Goal: Navigation & Orientation: Find specific page/section

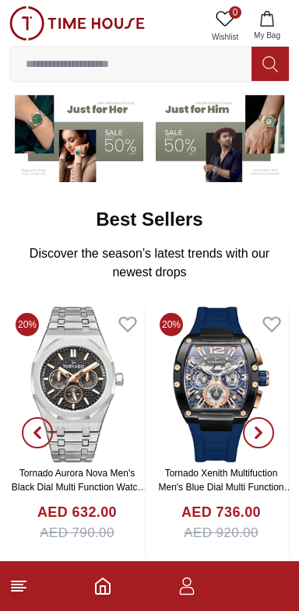
scroll to position [126, 0]
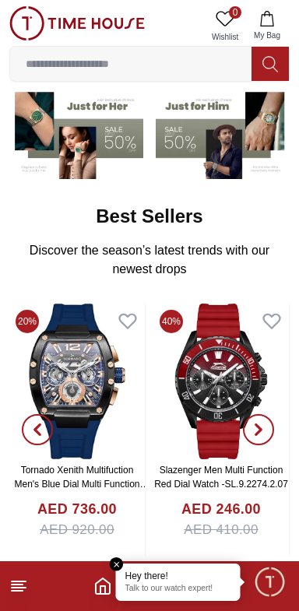
click at [25, 590] on icon at bounding box center [18, 585] width 19 height 19
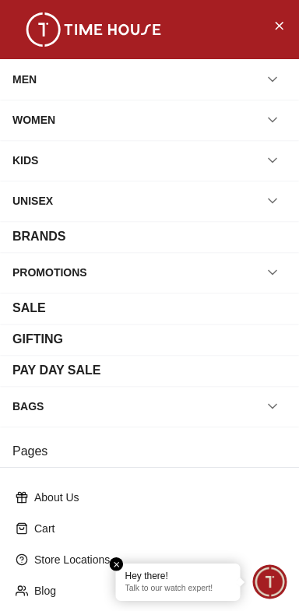
scroll to position [186, 0]
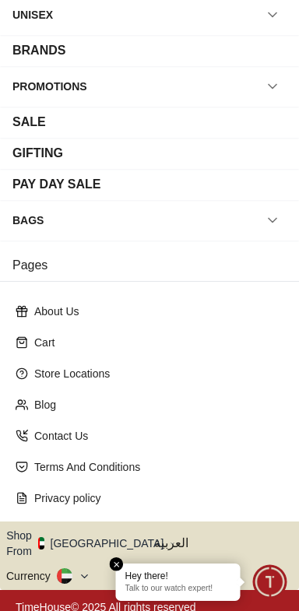
click at [170, 537] on icon "button" at bounding box center [172, 543] width 5 height 12
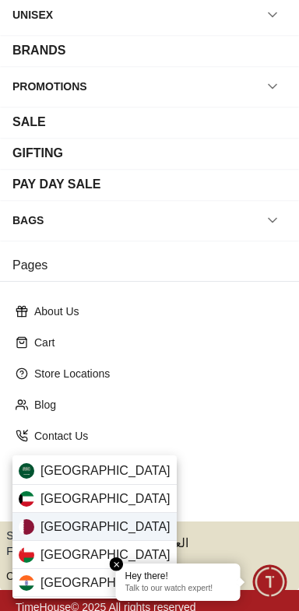
click at [114, 524] on div "[GEOGRAPHIC_DATA]" at bounding box center [94, 527] width 164 height 28
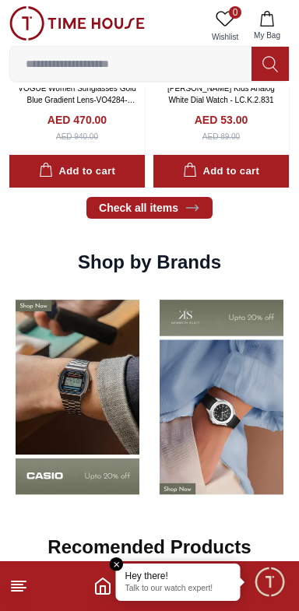
scroll to position [1025, 0]
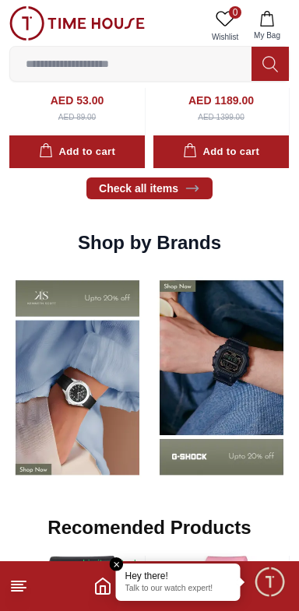
click at [25, 588] on icon at bounding box center [18, 585] width 19 height 19
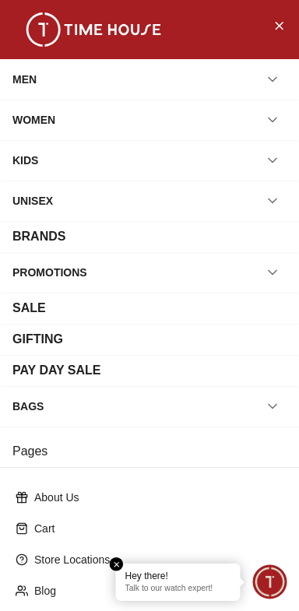
scroll to position [186, 0]
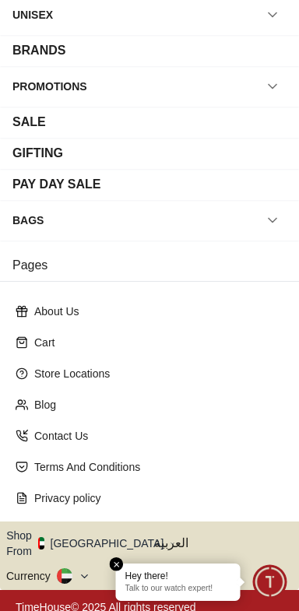
click at [101, 533] on button "Shop From [GEOGRAPHIC_DATA]" at bounding box center [90, 542] width 169 height 31
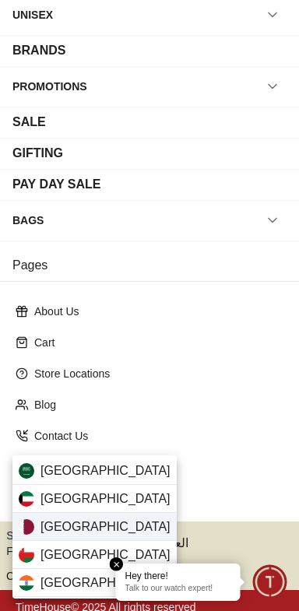
click at [118, 523] on div "[GEOGRAPHIC_DATA]" at bounding box center [94, 527] width 164 height 28
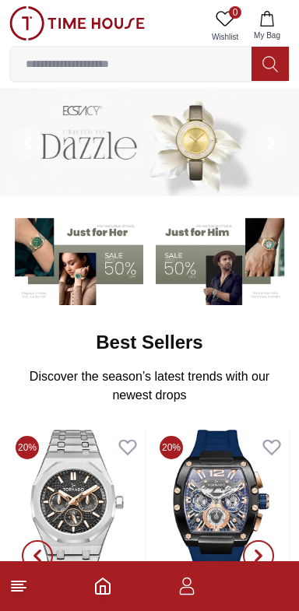
click at [25, 590] on icon at bounding box center [18, 585] width 19 height 19
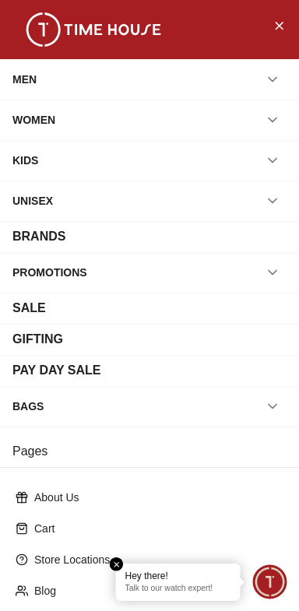
scroll to position [186, 0]
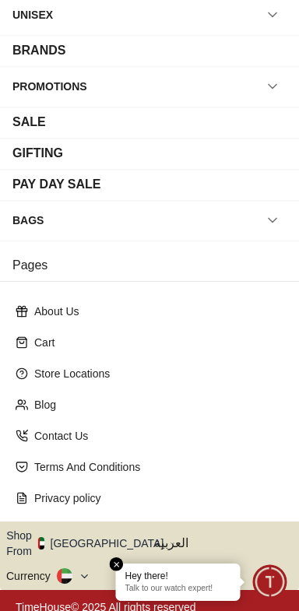
click at [105, 533] on button "Shop From [GEOGRAPHIC_DATA]" at bounding box center [90, 542] width 169 height 31
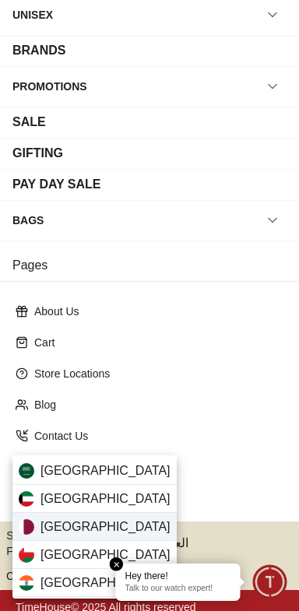
click at [114, 524] on div "[GEOGRAPHIC_DATA]" at bounding box center [94, 527] width 164 height 28
